Goal: Information Seeking & Learning: Learn about a topic

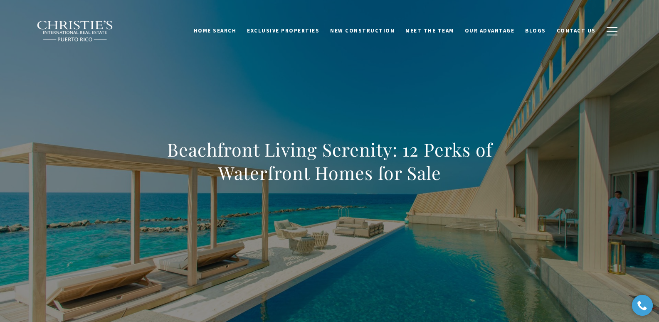
click at [539, 31] on span "Blogs" at bounding box center [535, 30] width 21 height 7
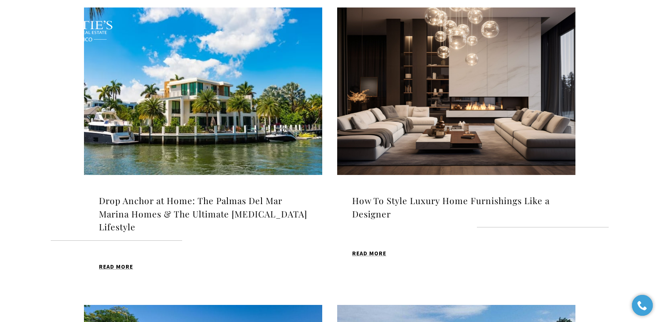
click at [231, 116] on img at bounding box center [203, 90] width 238 height 167
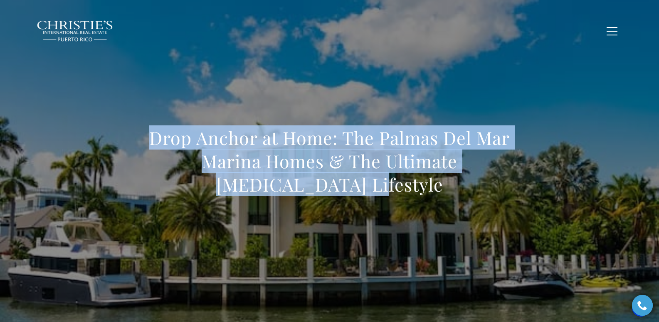
drag, startPoint x: 152, startPoint y: 138, endPoint x: 368, endPoint y: 186, distance: 221.0
click at [368, 186] on h1 "Drop Anchor at Home: The Palmas Del Mar Marina Homes & The Ultimate [MEDICAL_DA…" at bounding box center [329, 161] width 367 height 70
copy h1 "Drop Anchor at Home: The Palmas Del Mar Marina Homes & The Ultimate [MEDICAL_DA…"
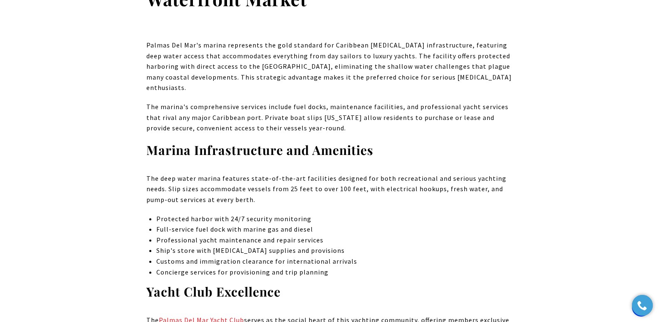
scroll to position [632, 0]
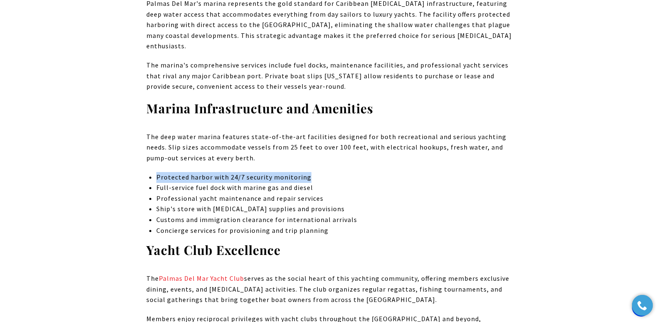
drag, startPoint x: 157, startPoint y: 155, endPoint x: 310, endPoint y: 154, distance: 153.5
click at [310, 172] on p "Protected harbor with 24/7 security monitoring" at bounding box center [334, 177] width 356 height 11
copy p "Protected harbor with 24/7 security monitoring"
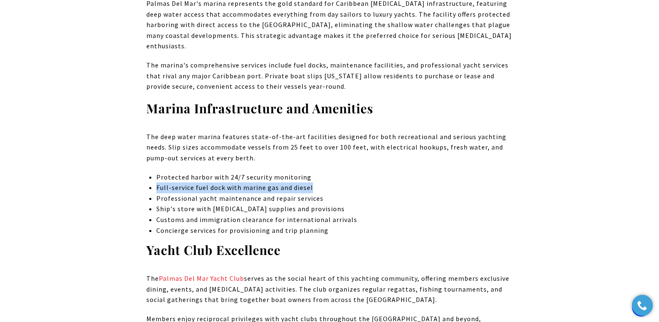
drag, startPoint x: 313, startPoint y: 166, endPoint x: 157, endPoint y: 165, distance: 156.0
click at [157, 182] on p "Full-service fuel dock with marine gas and diesel" at bounding box center [334, 187] width 356 height 11
copy p "Full-service fuel dock with marine gas and diesel"
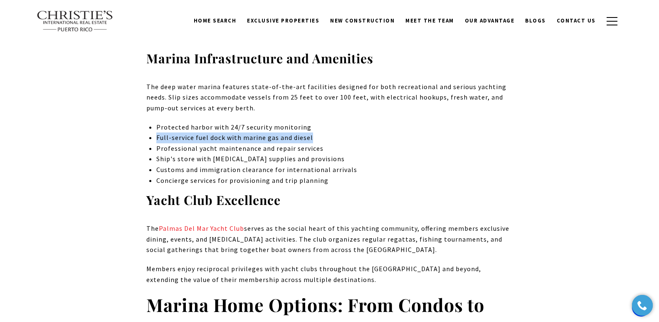
scroll to position [673, 0]
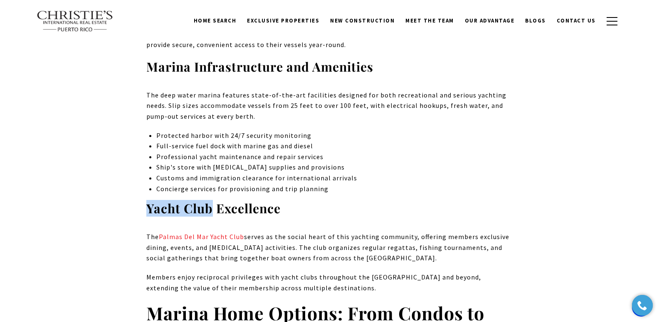
drag, startPoint x: 149, startPoint y: 187, endPoint x: 213, endPoint y: 191, distance: 64.6
click at [213, 200] on strong "Yacht Club Excellence" at bounding box center [213, 208] width 134 height 17
copy strong "Yacht Club"
drag, startPoint x: 244, startPoint y: 215, endPoint x: 160, endPoint y: 215, distance: 84.4
click at [160, 231] on p "The Palmas Del Mar Yacht Club serves as the social heart of this yachting commu…" at bounding box center [329, 247] width 367 height 32
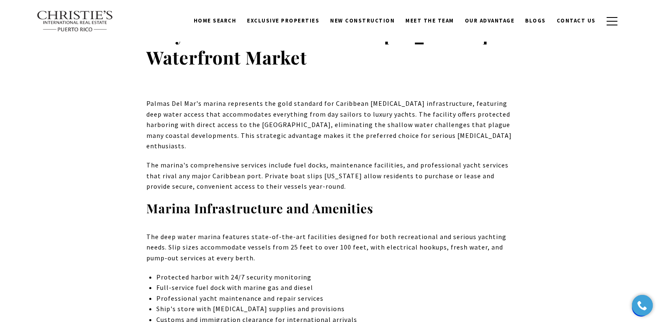
scroll to position [449, 0]
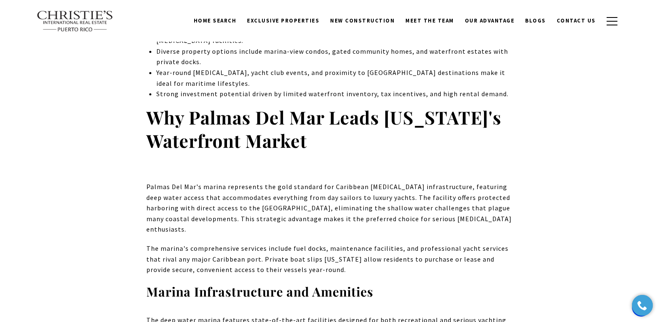
drag, startPoint x: 317, startPoint y: 131, endPoint x: 150, endPoint y: 110, distance: 169.0
click at [150, 110] on h2 "Why Palmas Del Mar Leads Puerto Rico's Waterfront Market" at bounding box center [329, 129] width 367 height 47
copy strong "Why Palmas Del Mar Leads Puerto Rico's Waterfront Market"
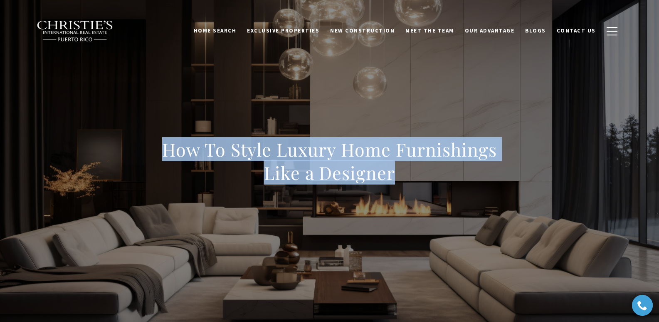
click at [411, 183] on h1 "How To Style Luxury Home Furnishings Like a Designer" at bounding box center [329, 161] width 367 height 47
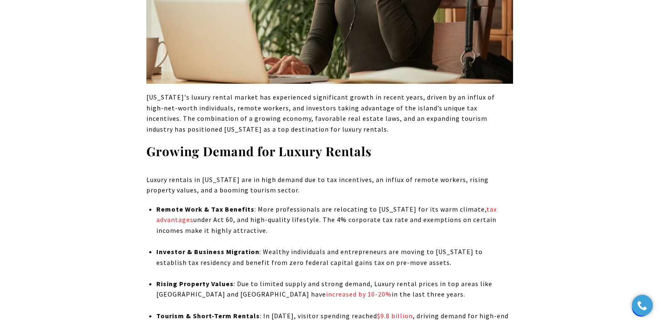
scroll to position [2946, 0]
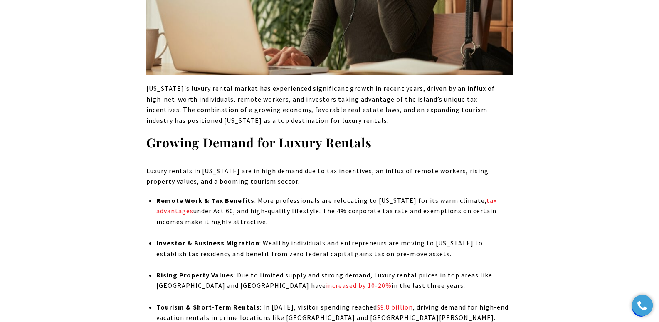
drag, startPoint x: 664, startPoint y: 19, endPoint x: 665, endPoint y: 170, distance: 150.6
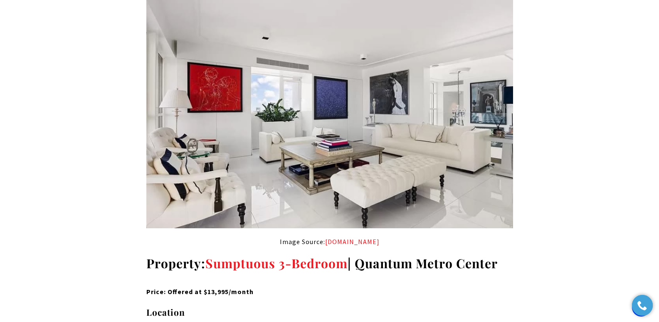
scroll to position [1998, 0]
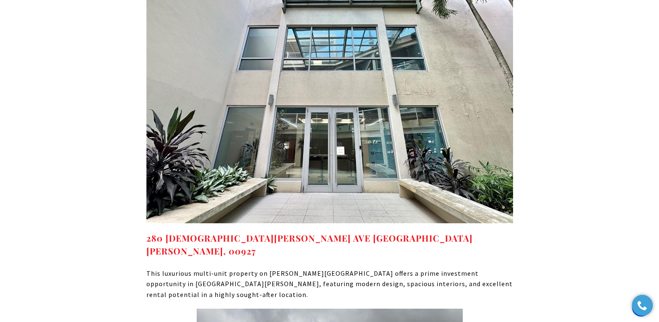
scroll to position [3331, 0]
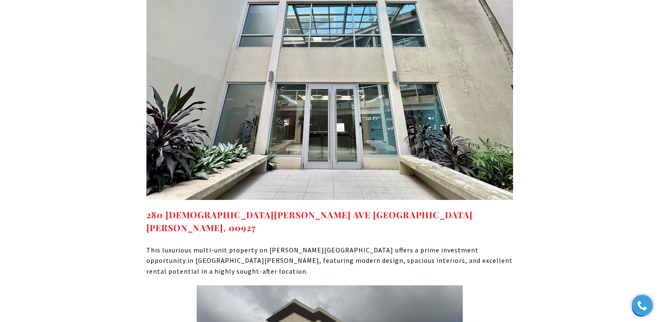
drag, startPoint x: 662, startPoint y: 21, endPoint x: 665, endPoint y: 198, distance: 177.2
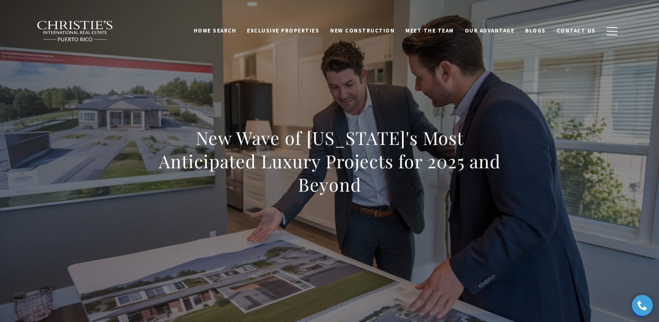
click at [369, 96] on div "New Wave of Puerto Rico's Most Anticipated Luxury Projects for 2025 and Beyond" at bounding box center [330, 167] width 582 height 250
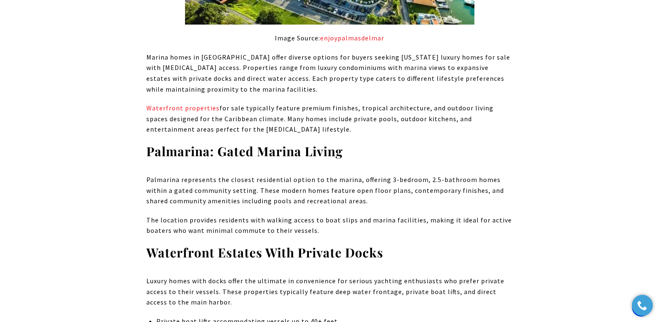
scroll to position [1442, 0]
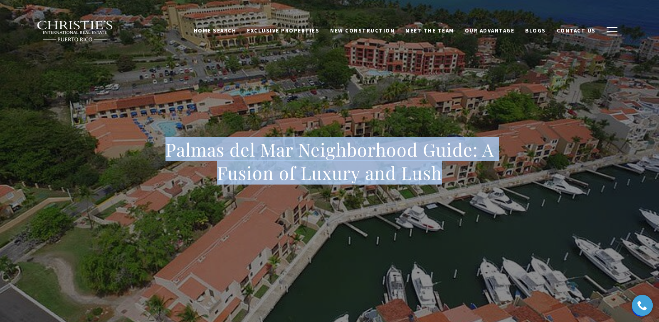
drag, startPoint x: 169, startPoint y: 152, endPoint x: 469, endPoint y: 183, distance: 301.9
click at [472, 188] on div "Palmas del Mar Neighborhood Guide: A Fusion of Luxury and Lush" at bounding box center [329, 166] width 367 height 57
copy h1 "Palmas del Mar Neighborhood Guide: A Fusion of Luxury and Lush"
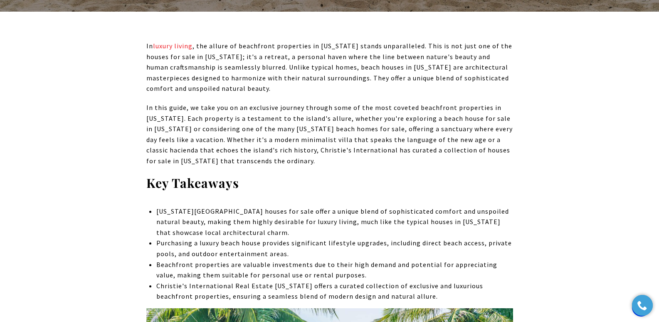
scroll to position [397, 0]
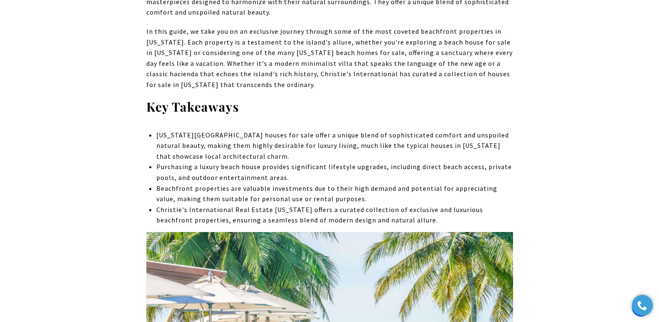
click at [444, 57] on p "In this guide, we take you on an exclusive journey through some of the most cov…" at bounding box center [329, 58] width 367 height 64
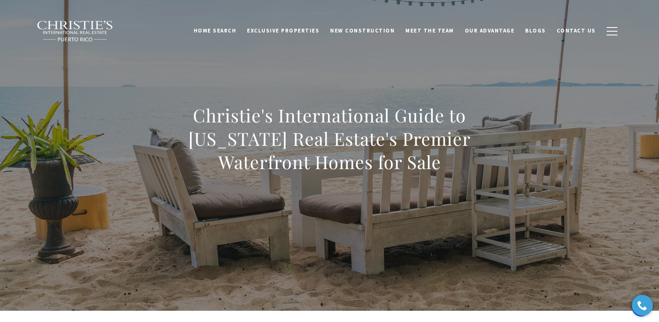
scroll to position [0, 0]
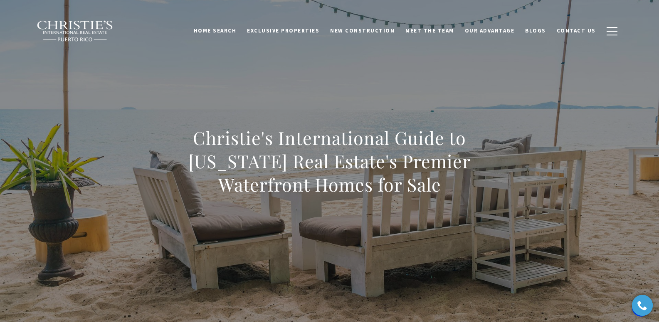
drag, startPoint x: 160, startPoint y: 141, endPoint x: 406, endPoint y: 188, distance: 250.7
click at [406, 188] on h1 "Christie's International Guide to [US_STATE] Real Estate's Premier Waterfront H…" at bounding box center [329, 161] width 367 height 70
copy h1 "Christie's International Guide to Puerto Rico Real Estate's Premier Waterfront …"
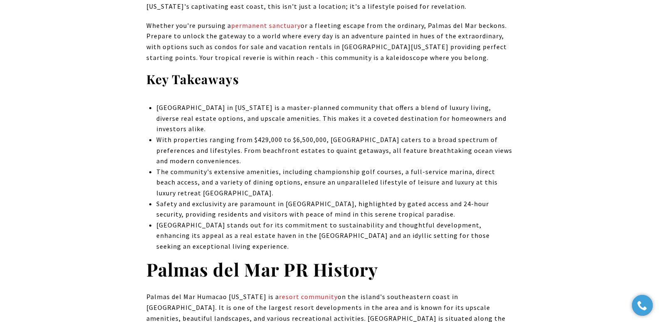
scroll to position [1507, 0]
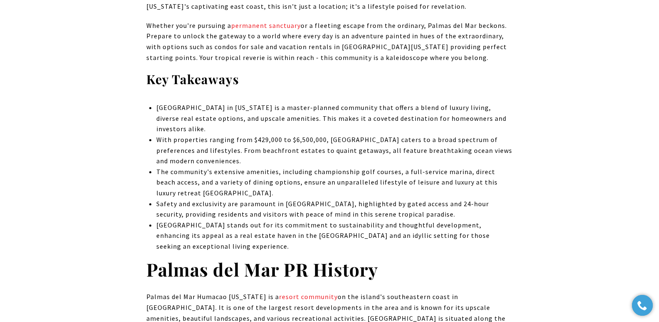
scroll to position [3173, 0]
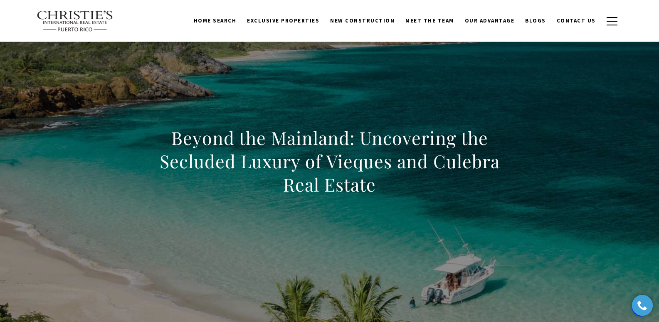
drag, startPoint x: 664, startPoint y: 17, endPoint x: 659, endPoint y: 15, distance: 6.0
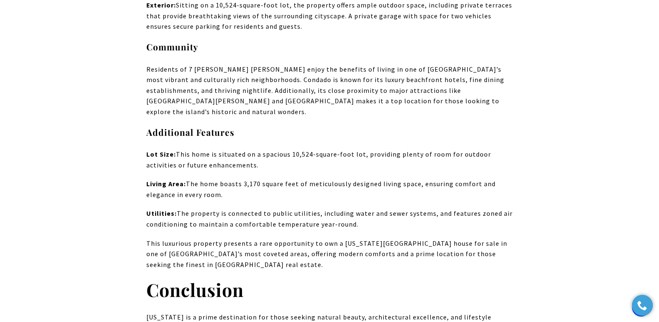
scroll to position [4367, 0]
